Goal: Task Accomplishment & Management: Use online tool/utility

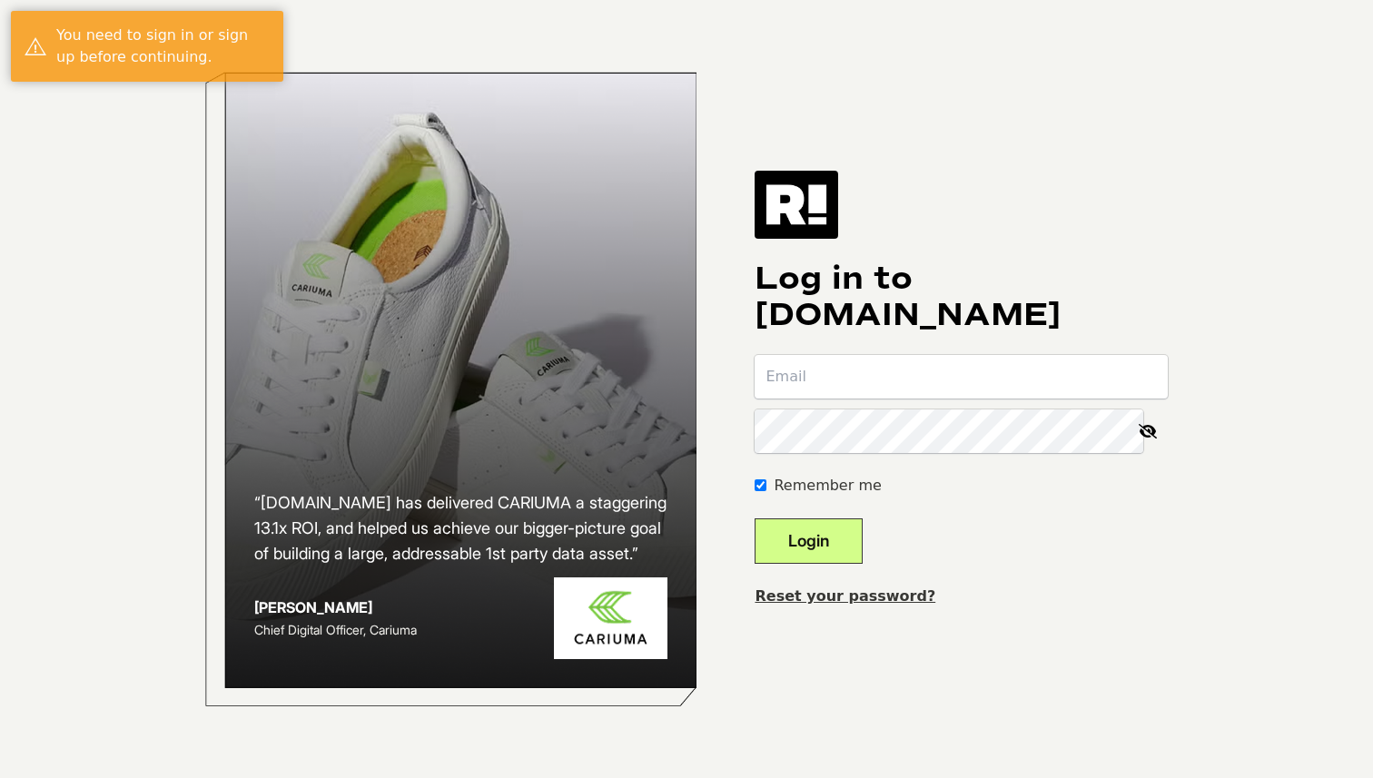
type input "[EMAIL_ADDRESS][DOMAIN_NAME]"
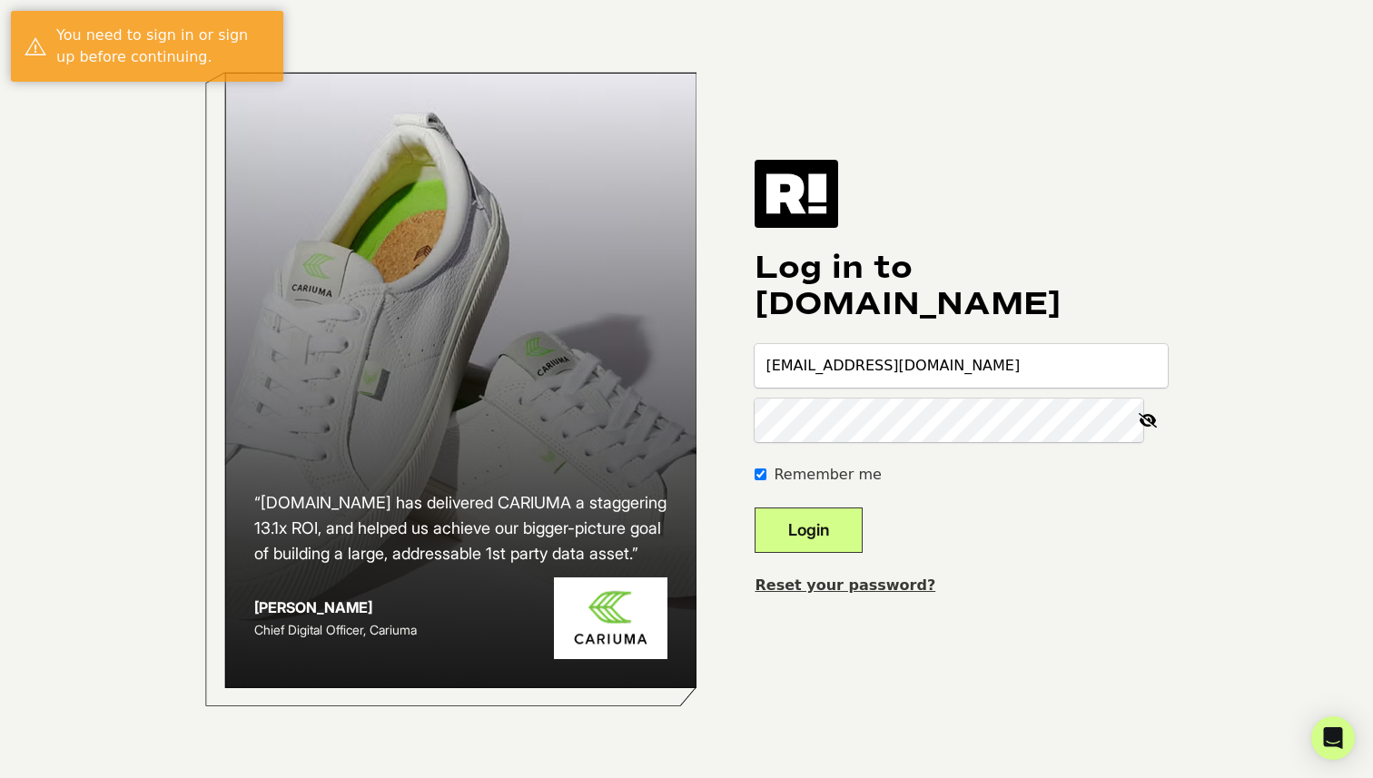
click at [813, 515] on button "Login" at bounding box center [808, 529] width 108 height 45
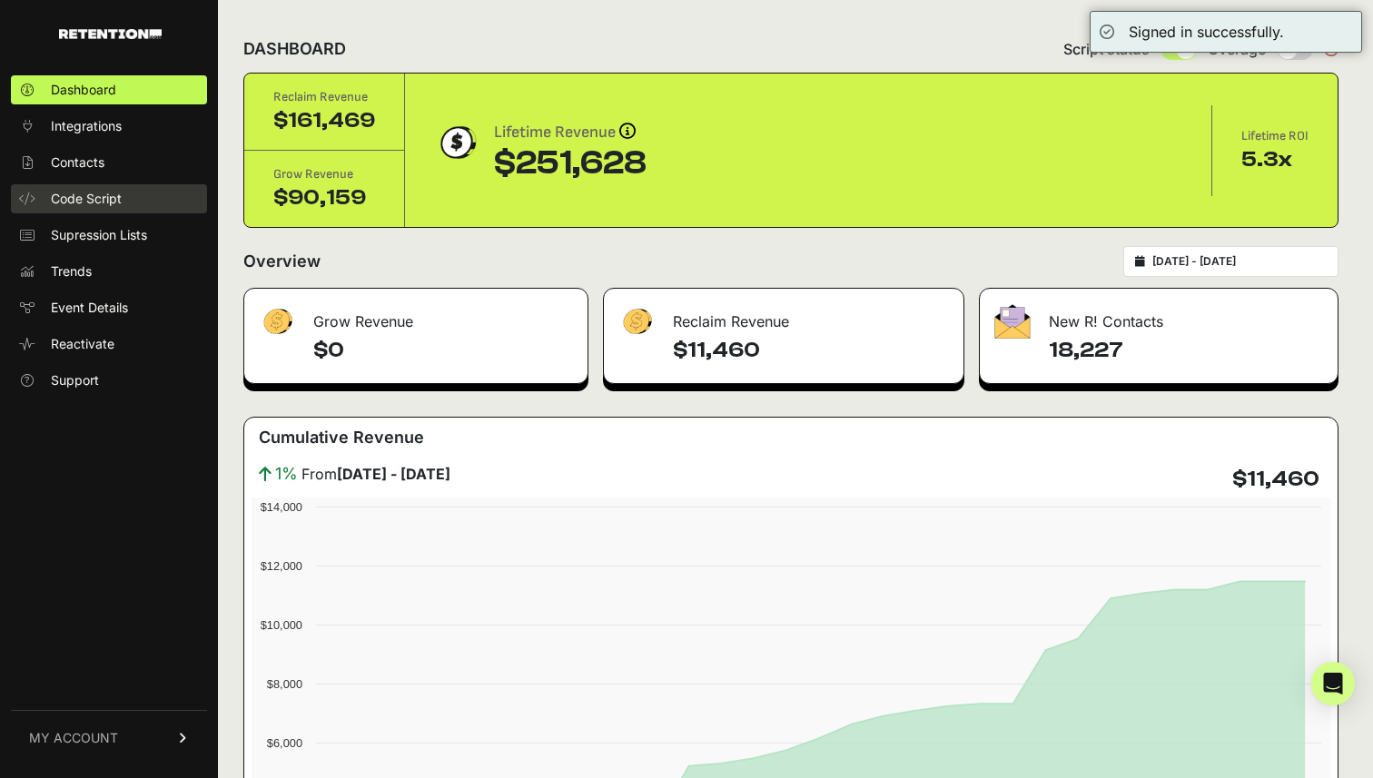
click at [104, 188] on link "Code Script" at bounding box center [109, 198] width 196 height 29
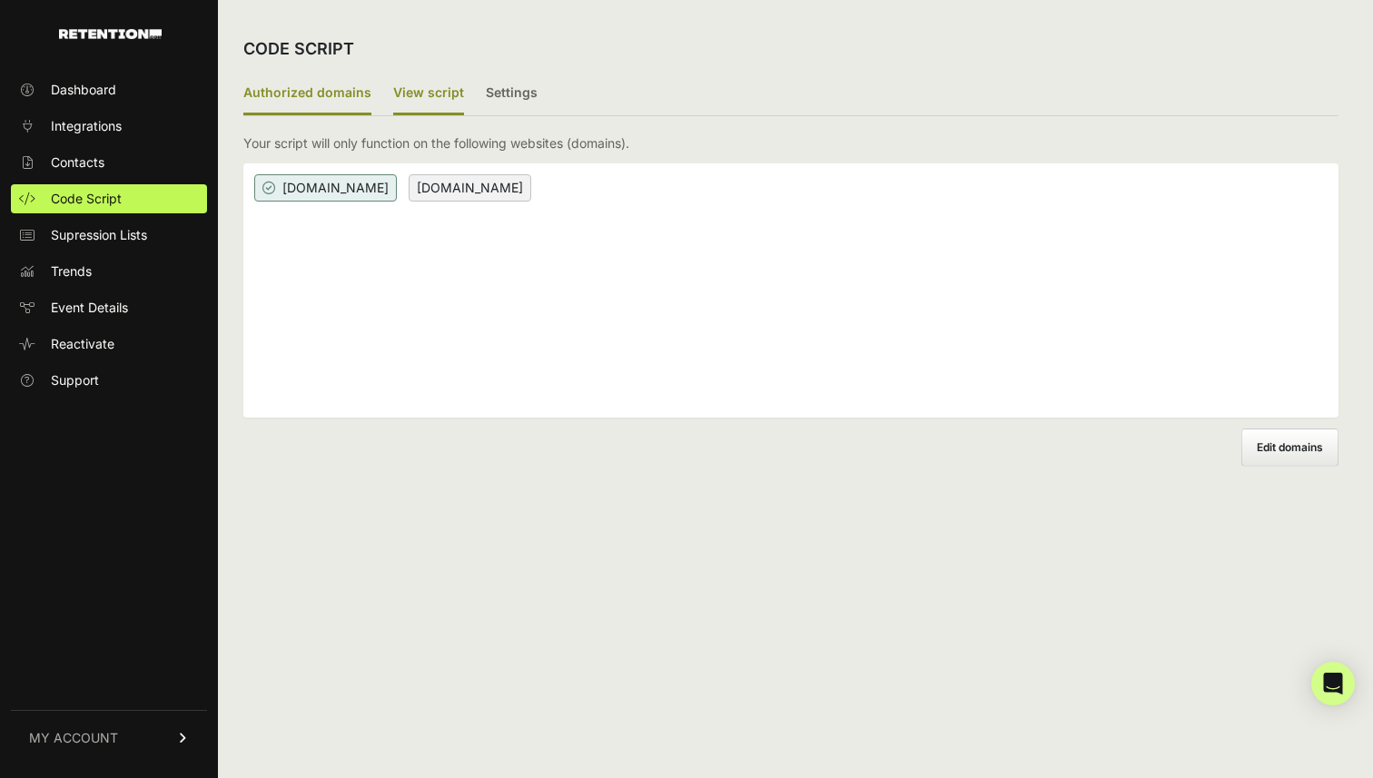
click at [428, 95] on label "View script" at bounding box center [428, 94] width 71 height 43
click at [0, 0] on input "View script" at bounding box center [0, 0] width 0 height 0
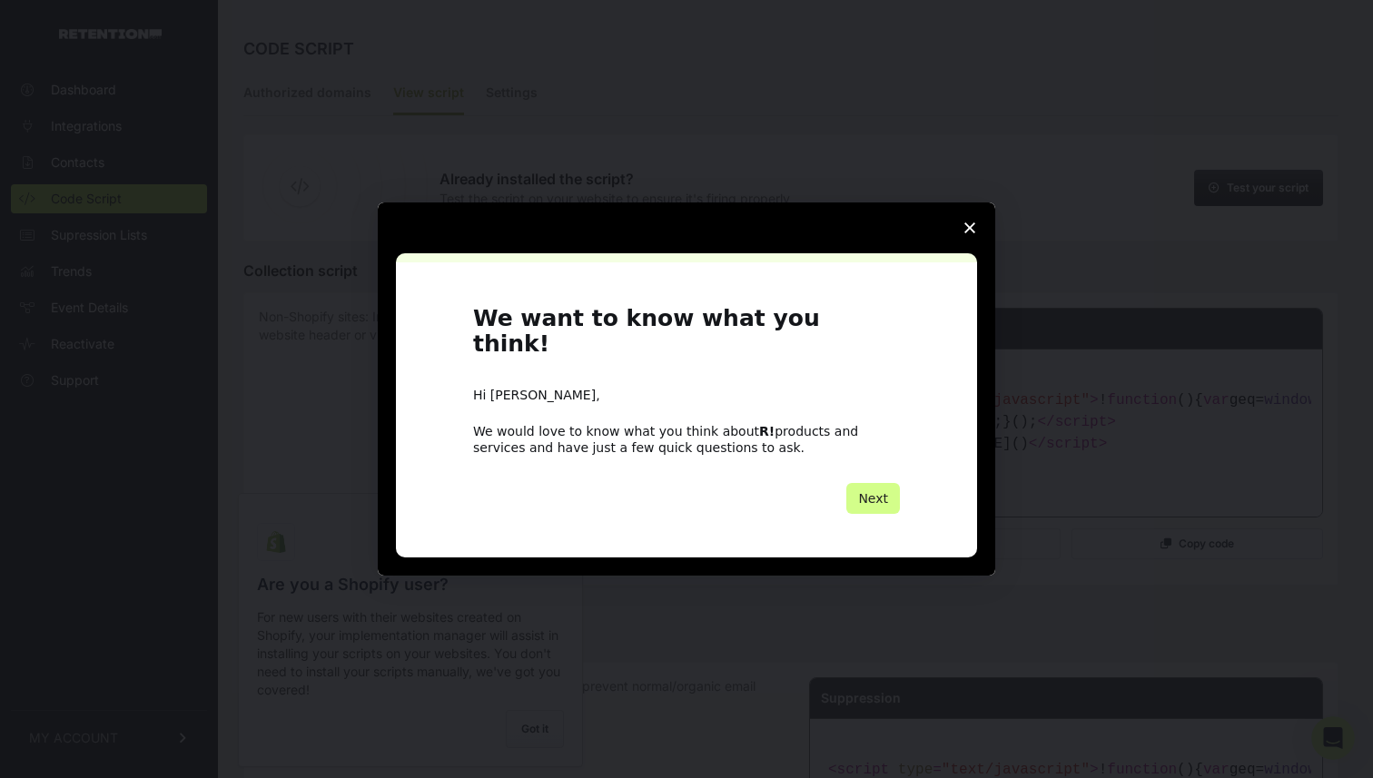
click at [969, 251] on span "Close survey" at bounding box center [969, 227] width 51 height 51
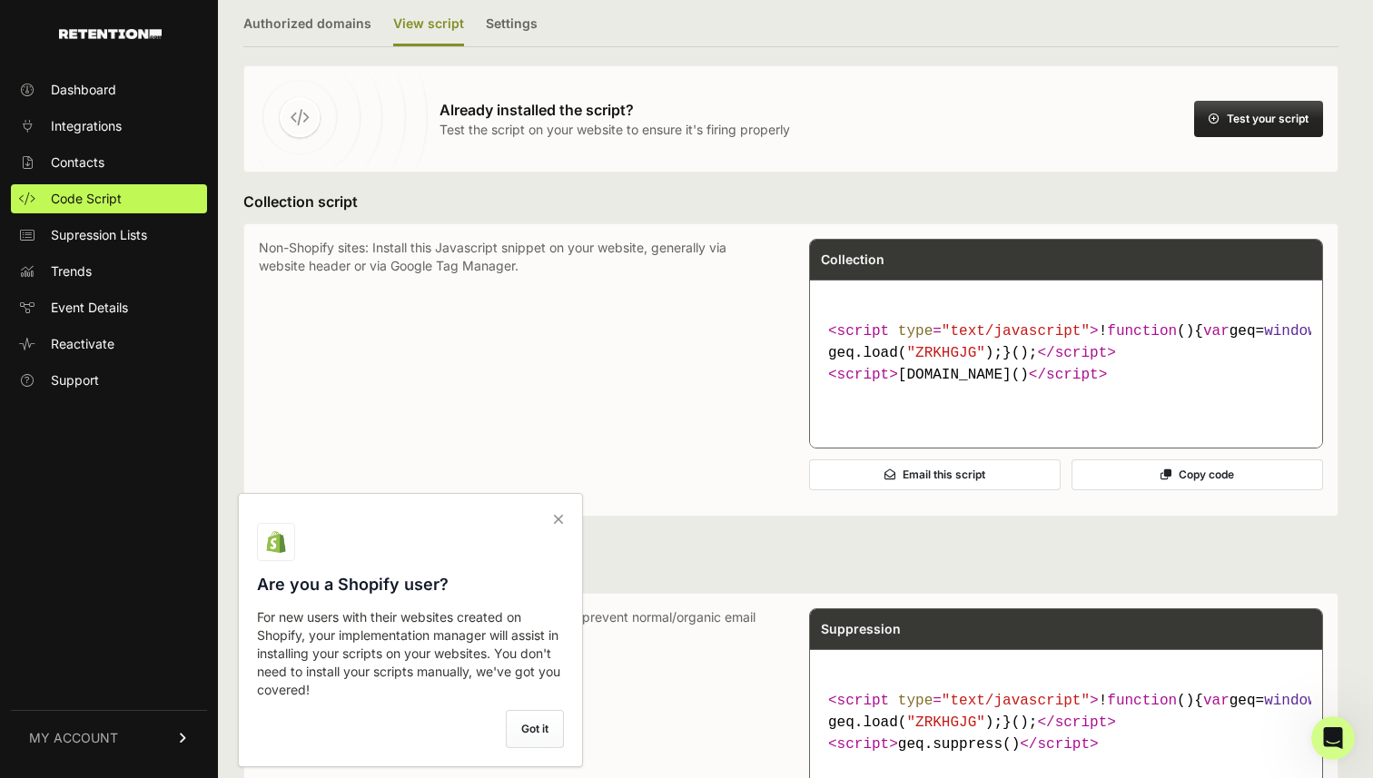
scroll to position [73, 0]
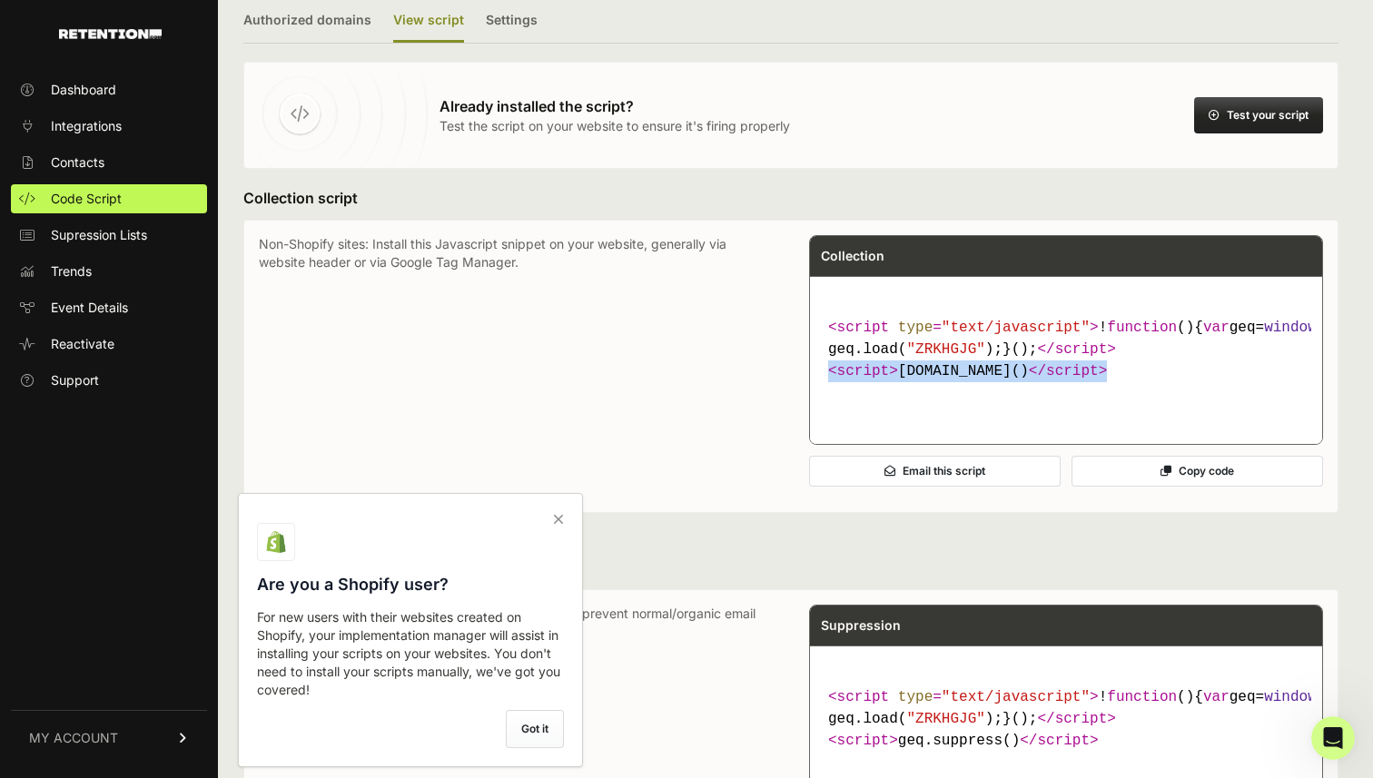
drag, startPoint x: 1081, startPoint y: 413, endPoint x: 827, endPoint y: 416, distance: 254.2
click at [827, 389] on code "< script type = "text/javascript" > ! function ( ) { var geq= window .geq= wind…" at bounding box center [1066, 350] width 490 height 80
